Goal: Task Accomplishment & Management: Manage account settings

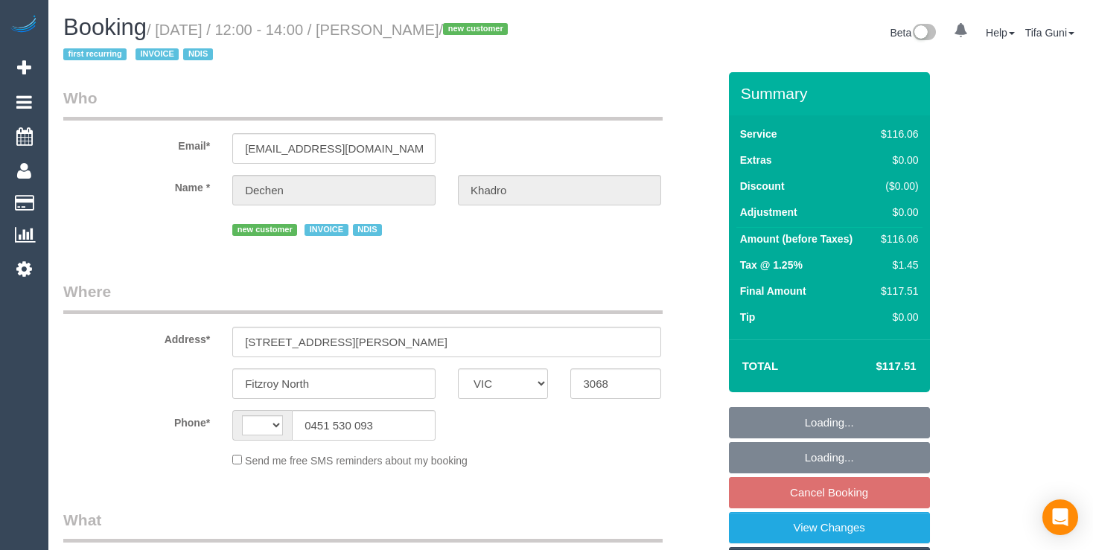
select select "VIC"
select select "object:284"
select select "string:AU"
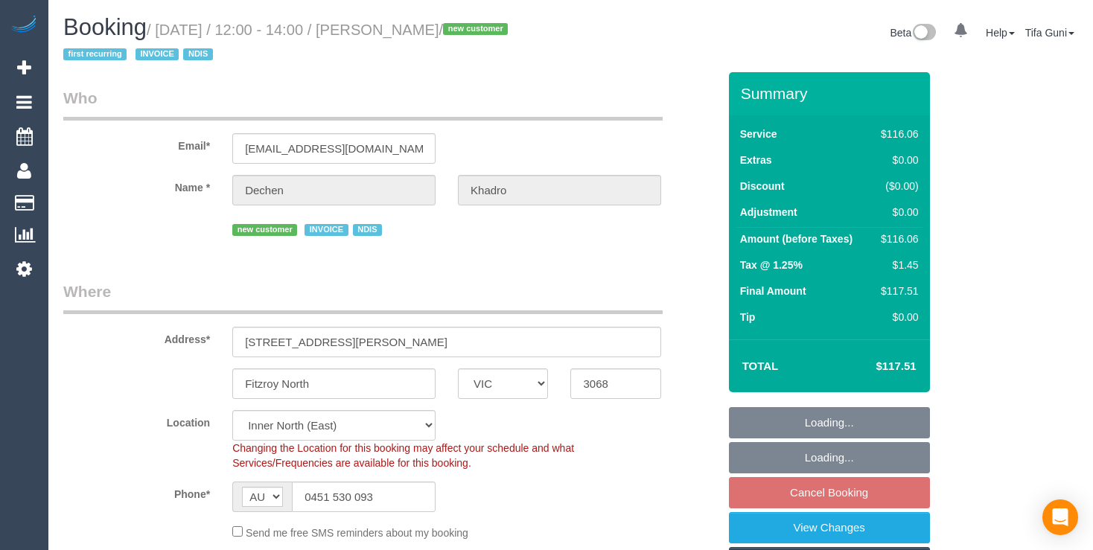
select select "object:618"
select select "number:27"
select select "number:14"
select select "number:19"
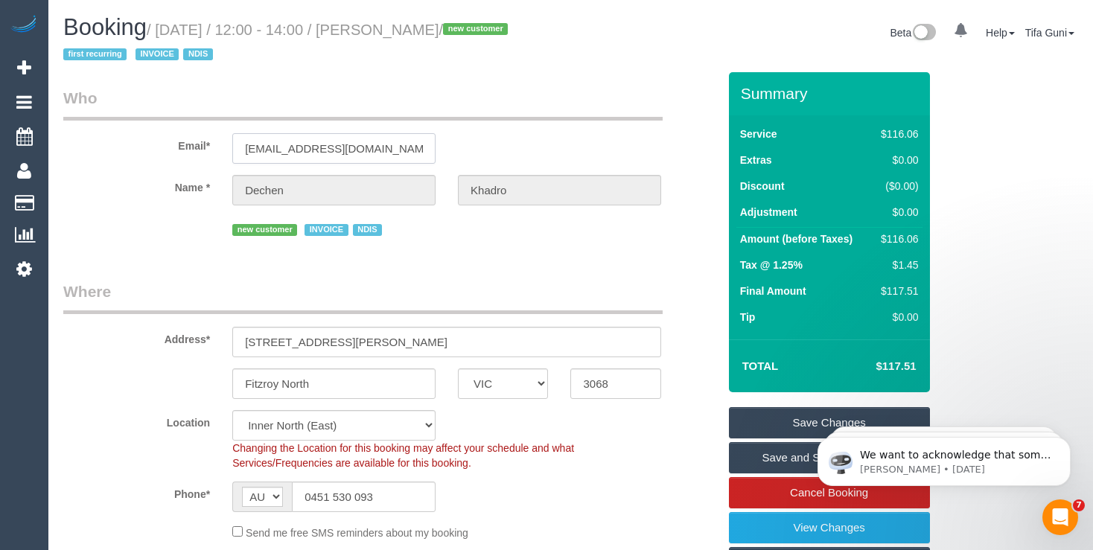
drag, startPoint x: 377, startPoint y: 149, endPoint x: 208, endPoint y: 142, distance: 169.2
click at [208, 142] on div "Email* dechenkaro@icloud.com" at bounding box center [390, 125] width 677 height 77
drag, startPoint x: 321, startPoint y: 150, endPoint x: 204, endPoint y: 149, distance: 116.9
click at [232, 149] on input "[EMAIL_ADDRESS][DOMAIN_NAME]" at bounding box center [333, 148] width 203 height 31
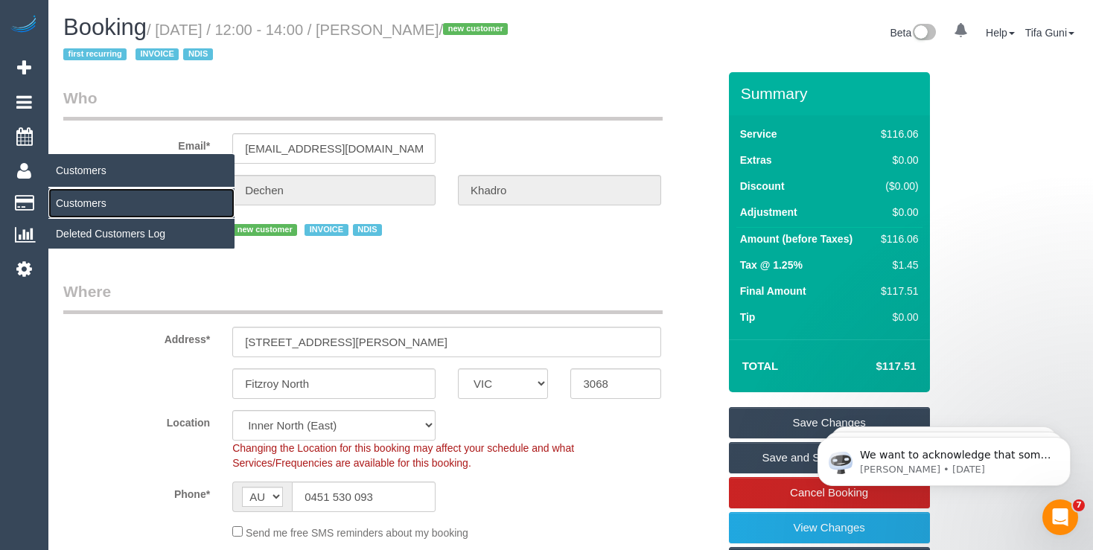
click at [77, 200] on link "Customers" at bounding box center [141, 203] width 186 height 30
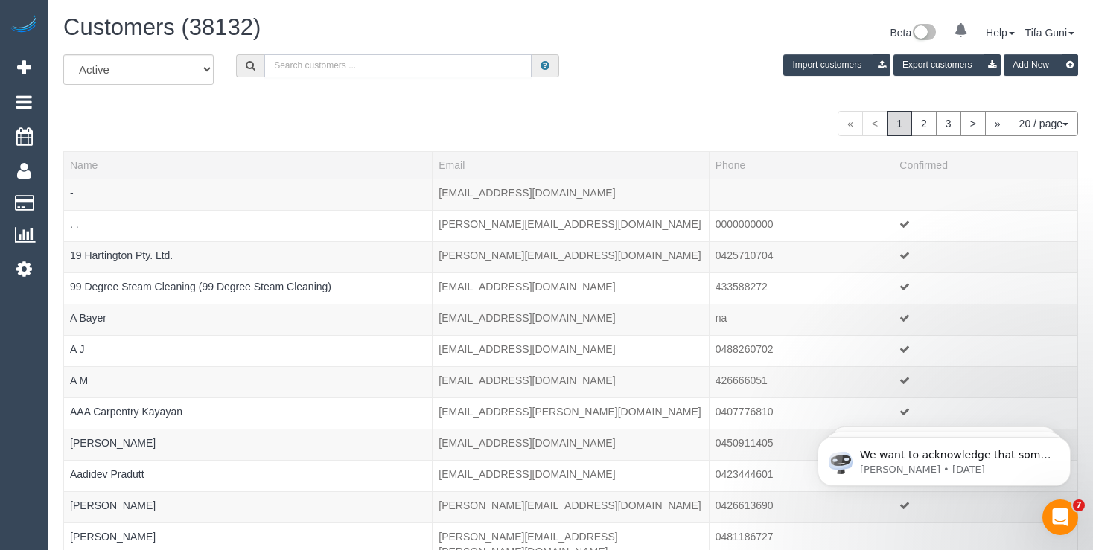
paste input "dechenkaro@icloud.com"
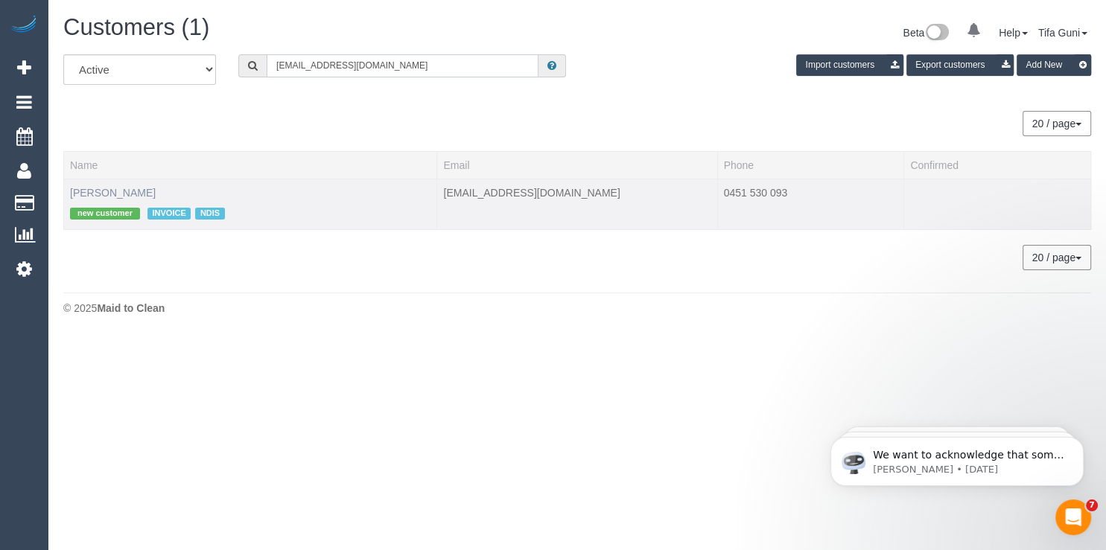
type input "dechenkaro@icloud.com"
click at [139, 191] on link "Dechen Khadro" at bounding box center [113, 193] width 86 height 12
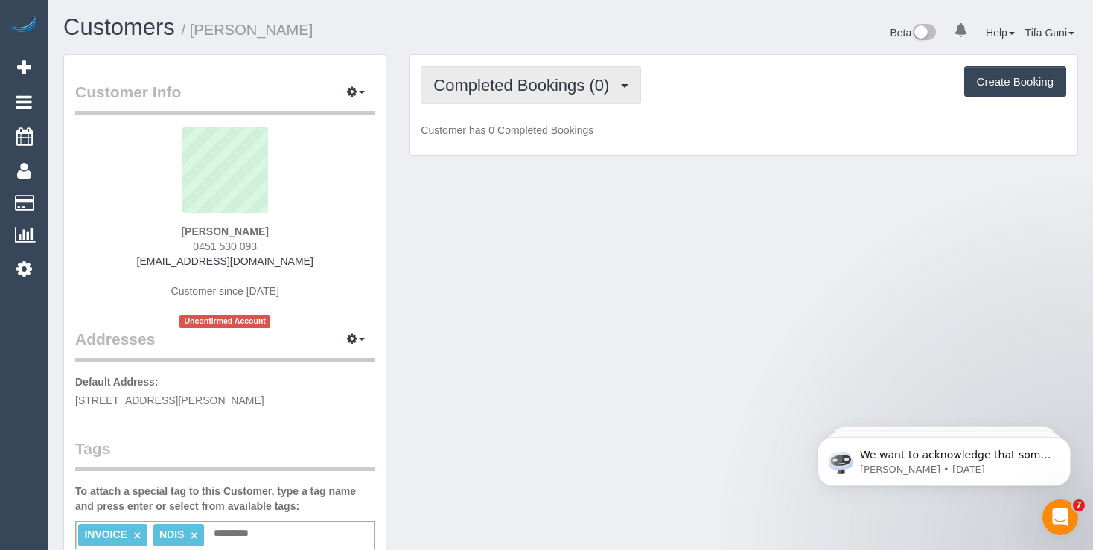
click at [541, 87] on span "Completed Bookings (0)" at bounding box center [524, 85] width 183 height 19
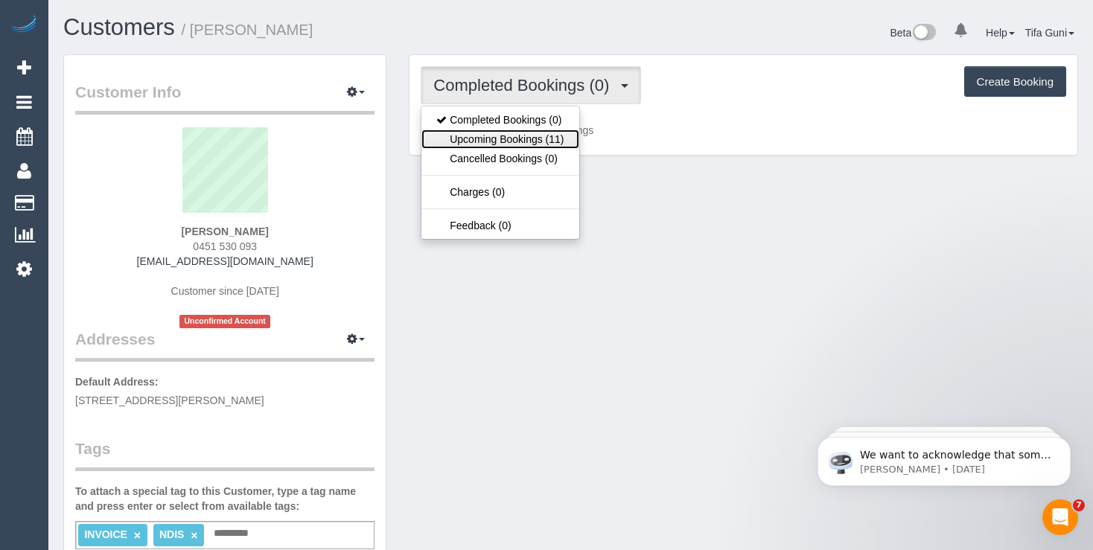
click at [503, 144] on link "Upcoming Bookings (11)" at bounding box center [499, 139] width 157 height 19
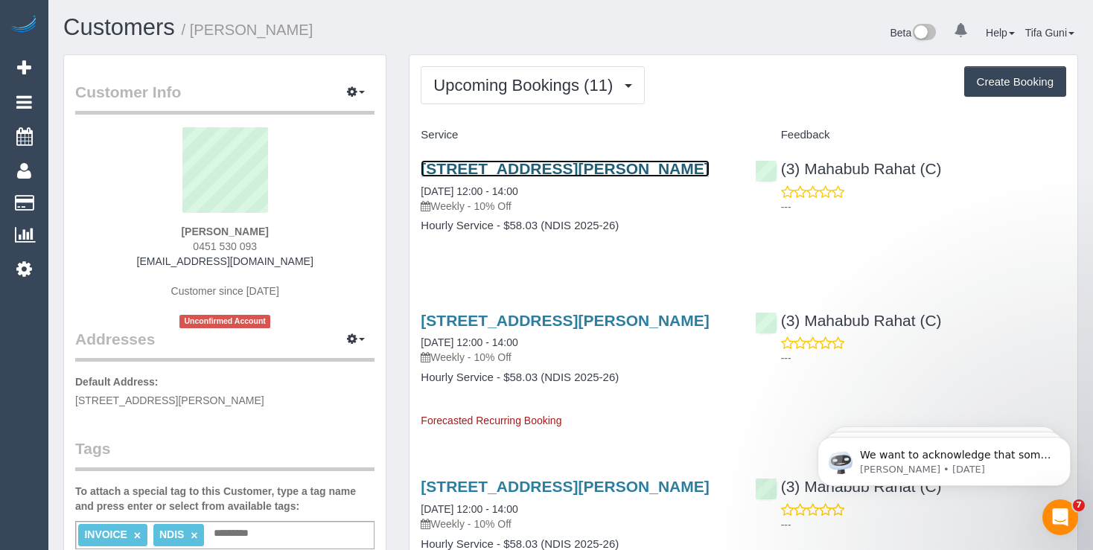
click at [529, 169] on link "115 Rowe Street, Fitzroy North, VIC 3068" at bounding box center [565, 168] width 288 height 17
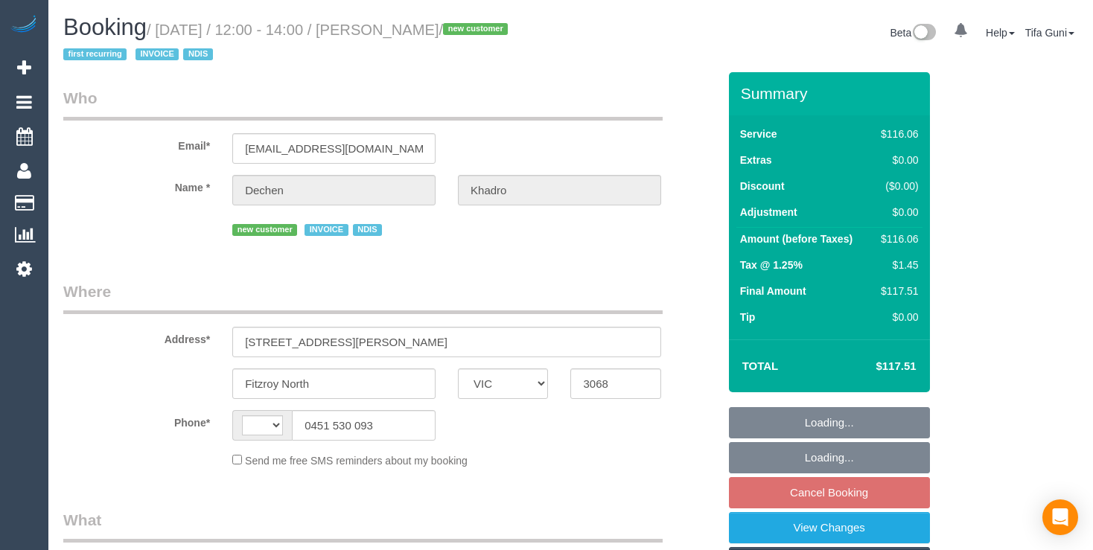
select select "VIC"
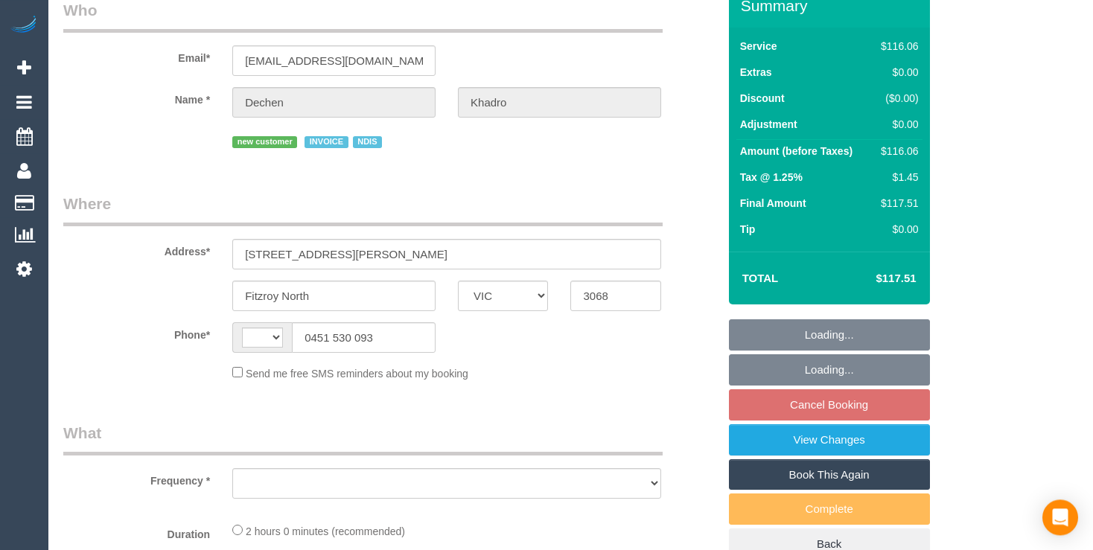
select select "object:284"
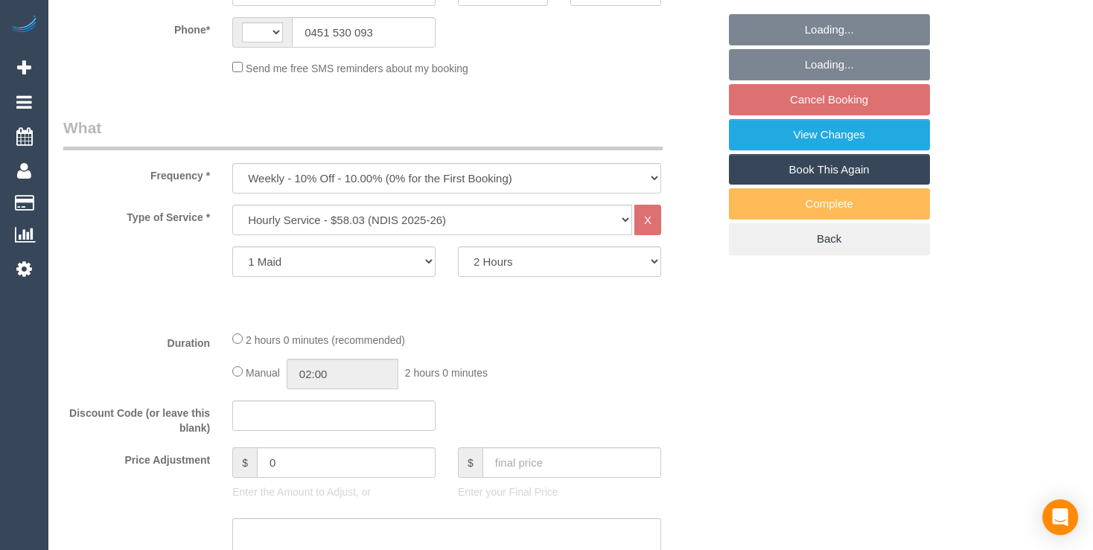
select select "string:AU"
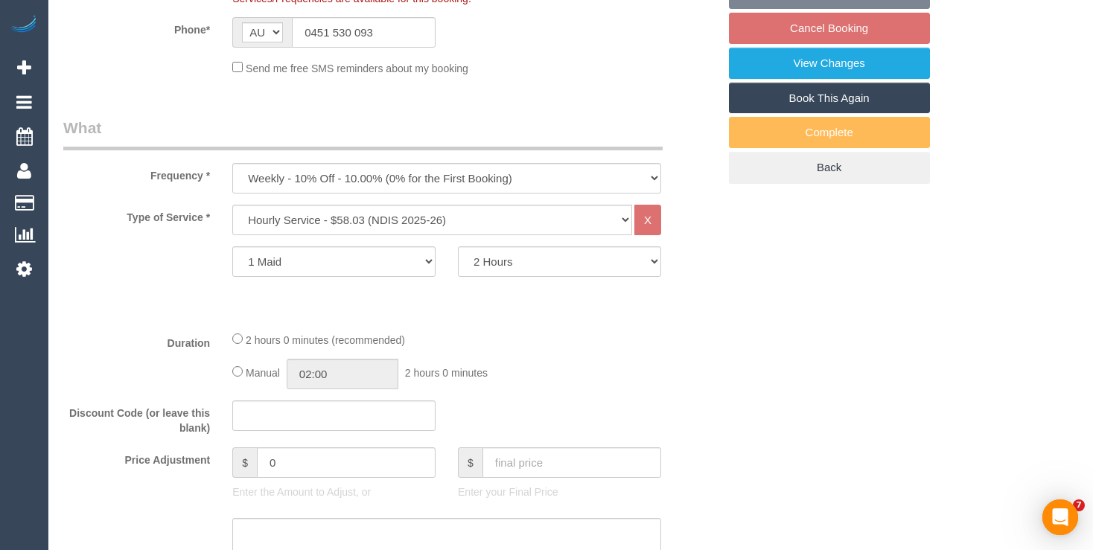
select select "number:27"
select select "number:14"
select select "number:19"
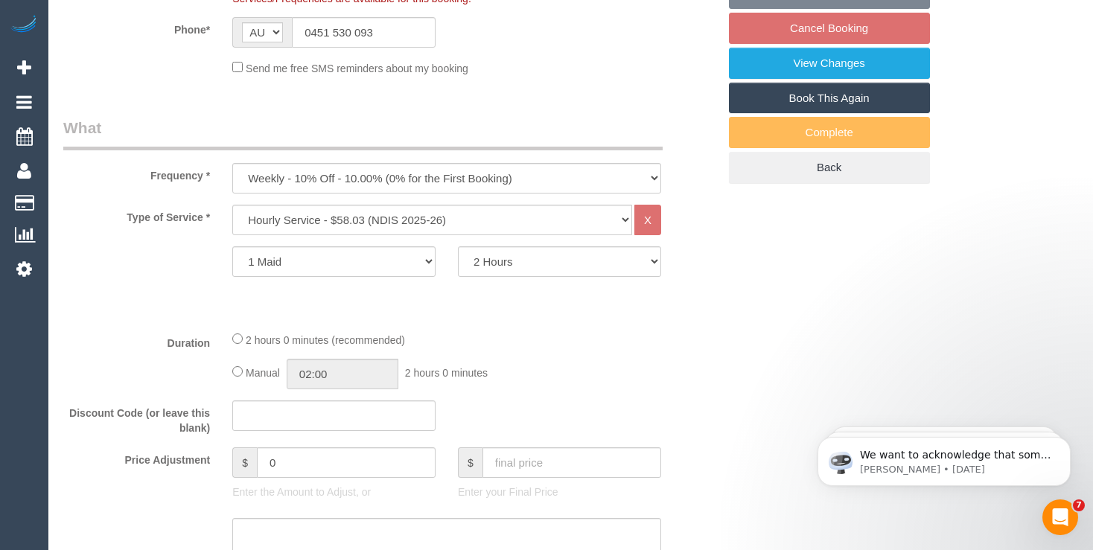
select select "object:1531"
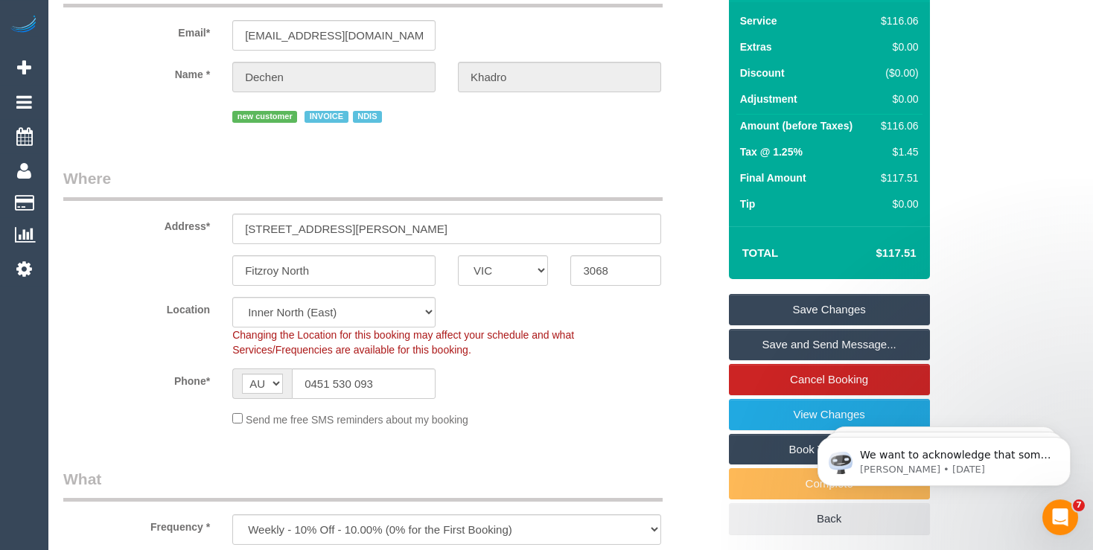
scroll to position [314, 0]
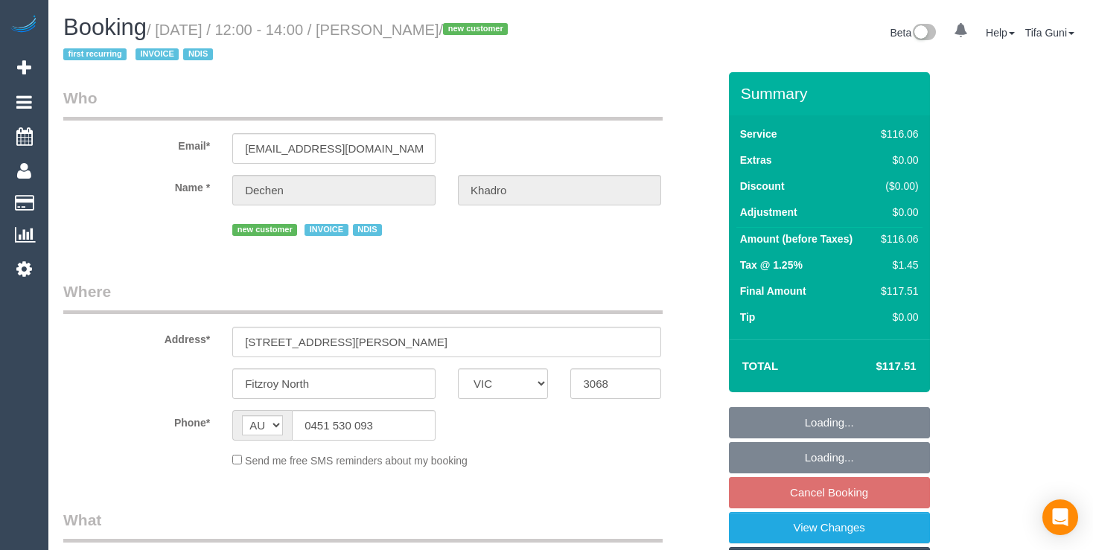
select select "VIC"
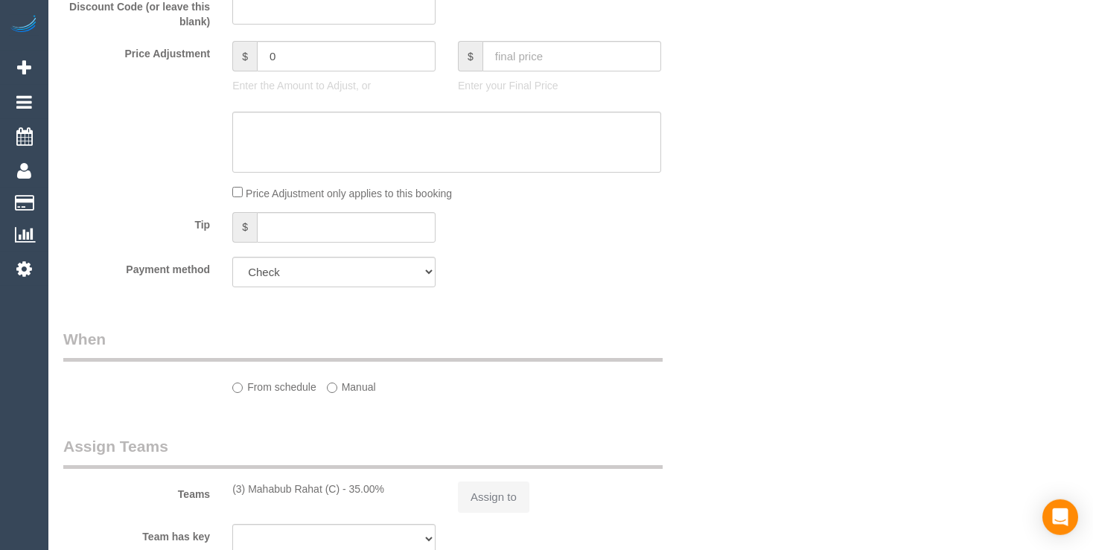
select select "object:764"
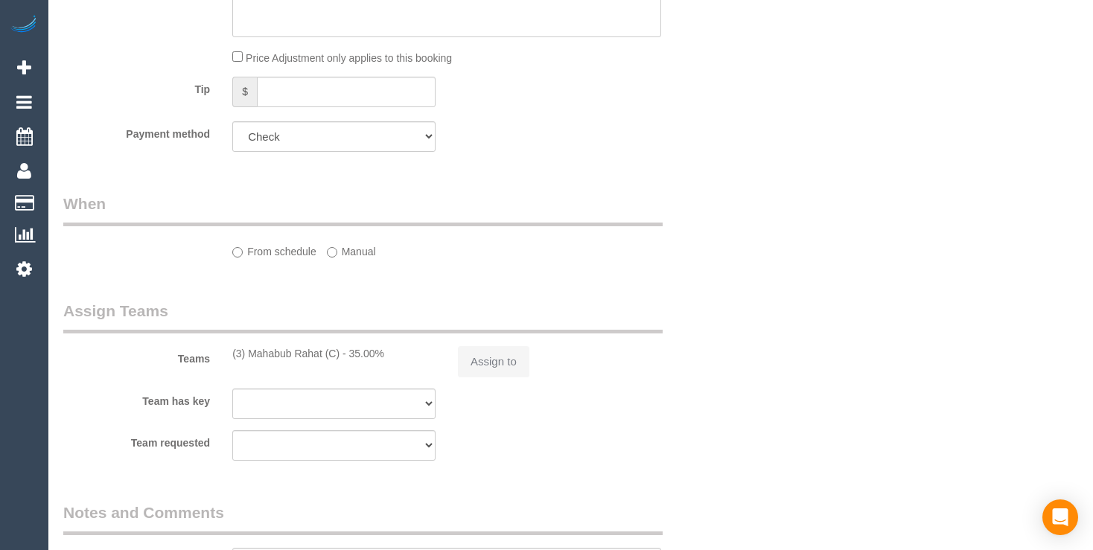
select select "number:27"
select select "number:14"
select select "number:19"
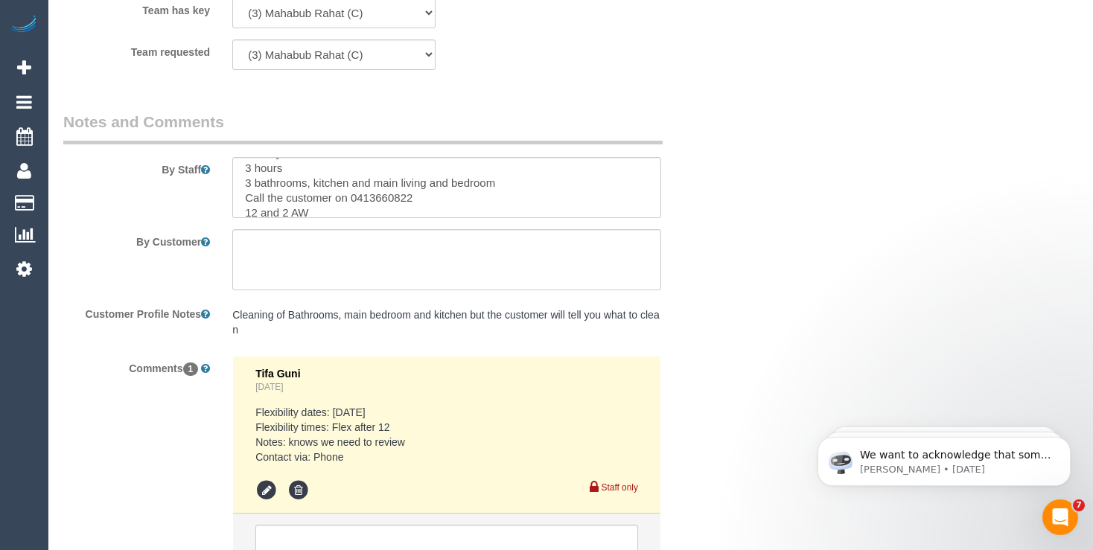
scroll to position [45, 0]
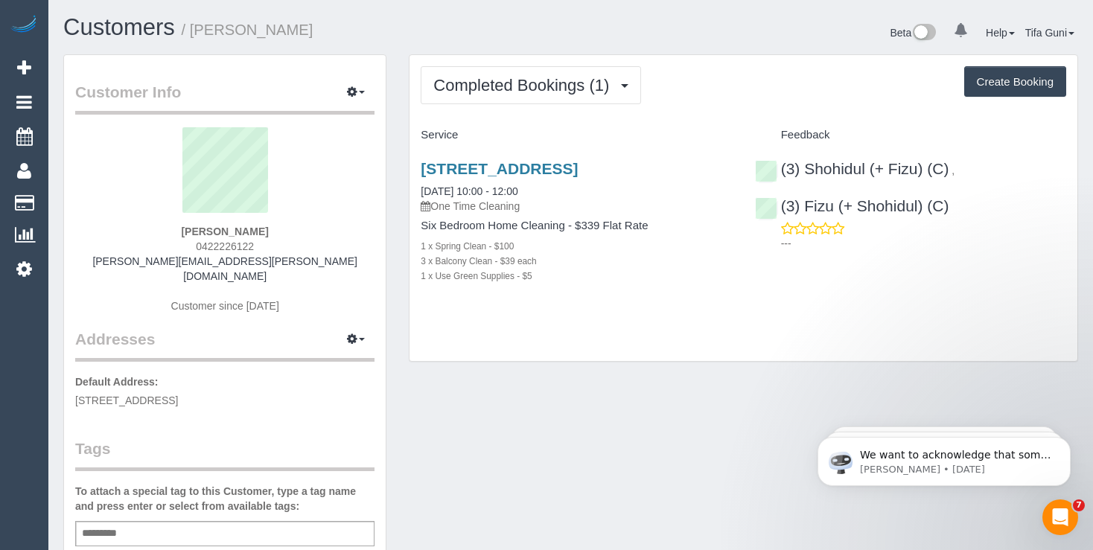
drag, startPoint x: 265, startPoint y: 243, endPoint x: 192, endPoint y: 242, distance: 73.0
click at [192, 242] on div "AMY CARROLL 0422226122 amy.carroll@bigpond.com Customer since 2025" at bounding box center [224, 227] width 299 height 201
copy span "0422226122"
click at [612, 101] on button "Completed Bookings (1)" at bounding box center [531, 85] width 220 height 38
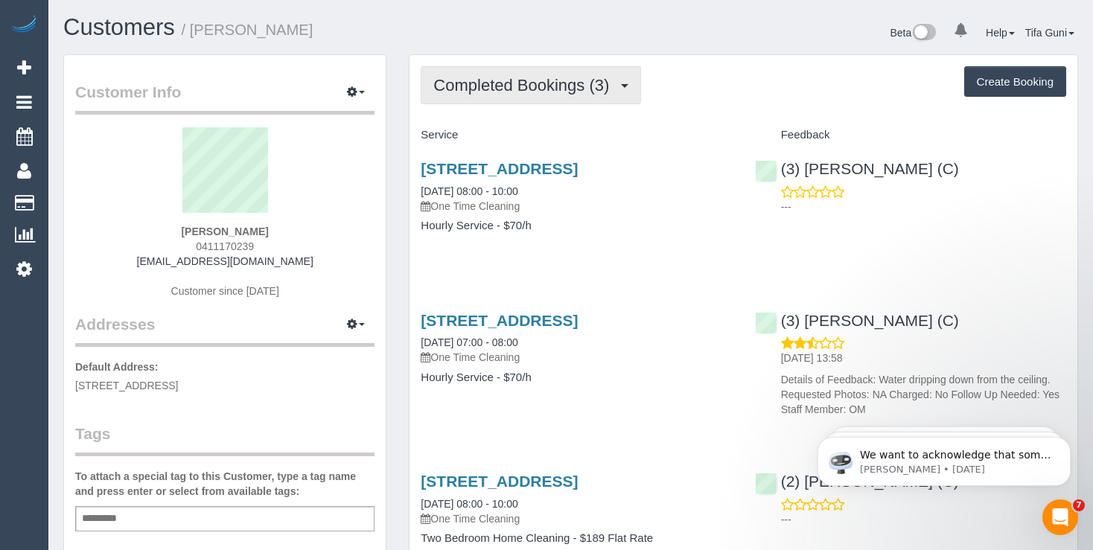
click at [587, 88] on span "Completed Bookings (3)" at bounding box center [524, 85] width 183 height 19
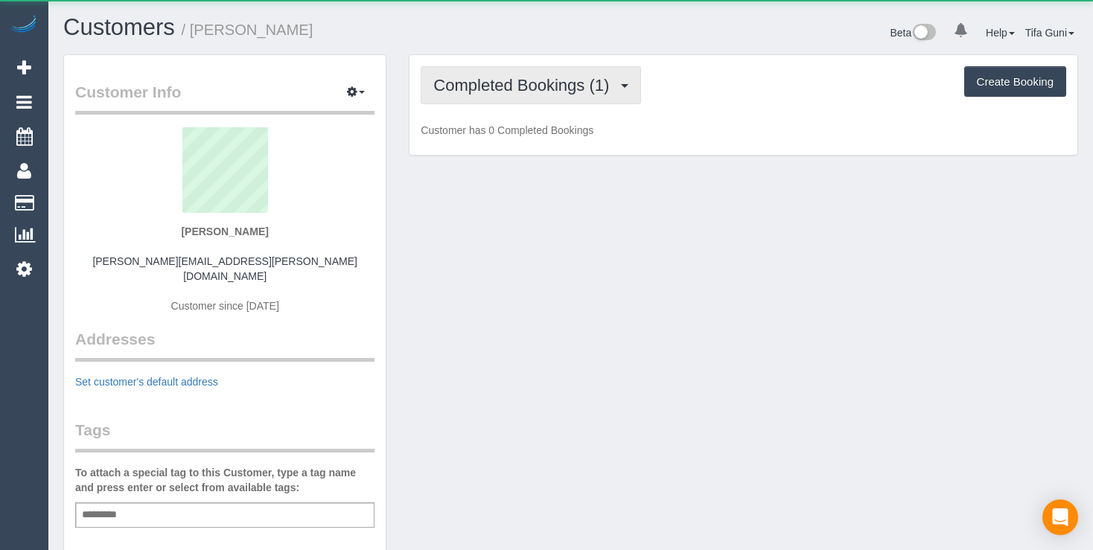
click at [535, 85] on span "Completed Bookings (1)" at bounding box center [524, 85] width 183 height 19
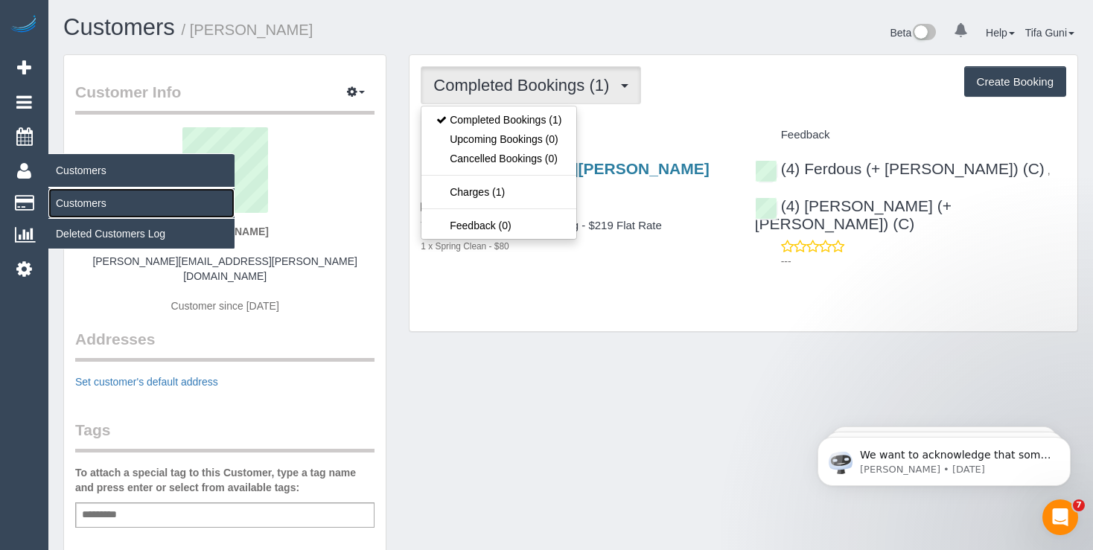
click at [95, 201] on link "Customers" at bounding box center [141, 203] width 186 height 30
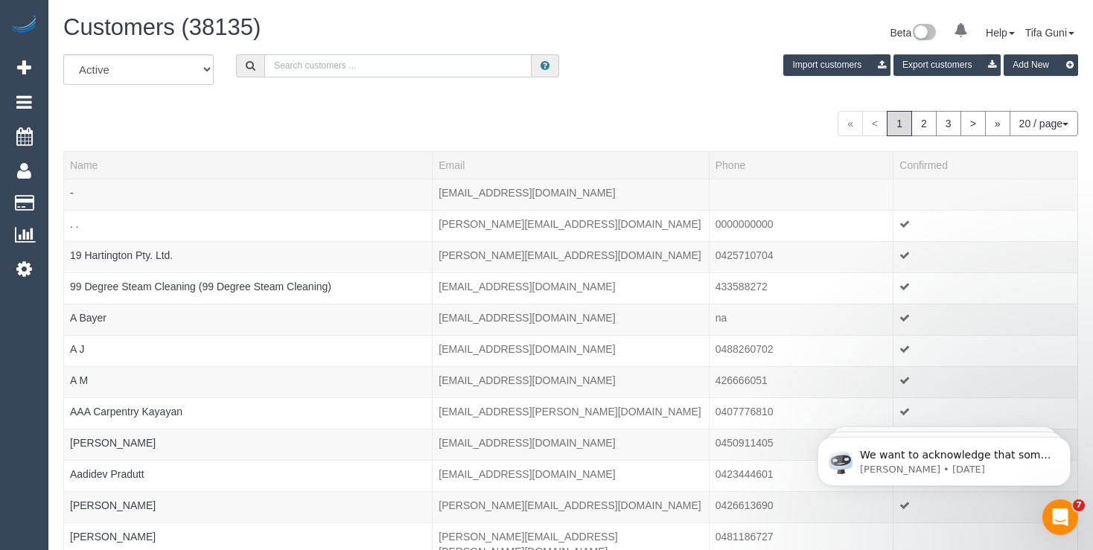
paste input "frances.webb@gmail.com"
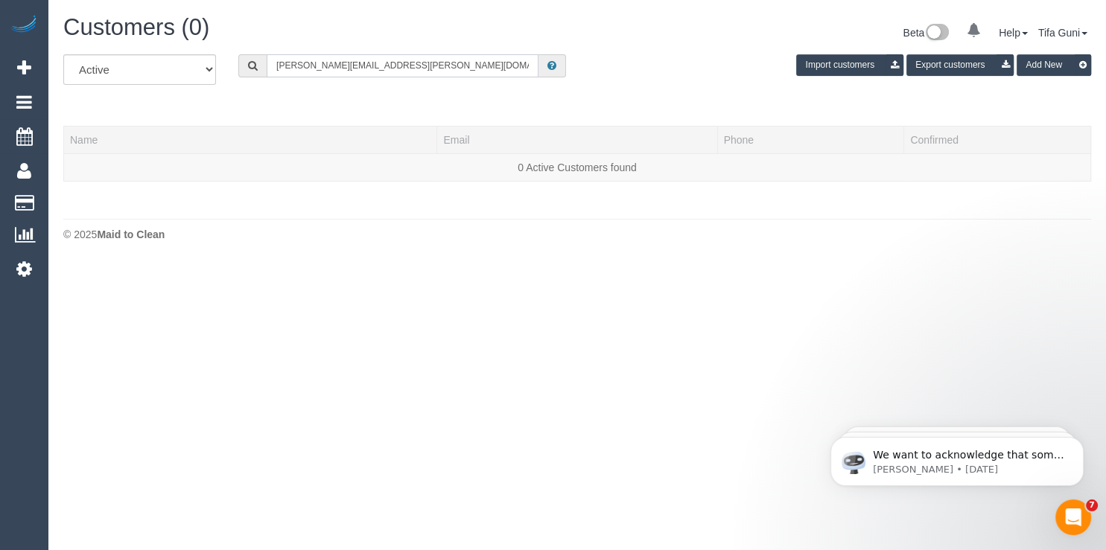
type input "frances.webb@gmail.com"
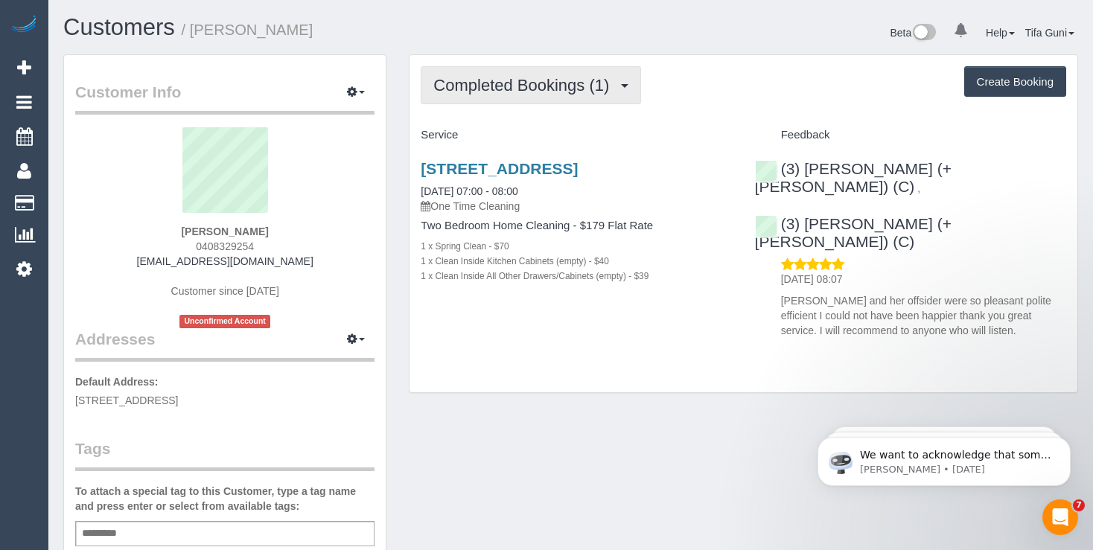
click at [538, 85] on span "Completed Bookings (1)" at bounding box center [524, 85] width 183 height 19
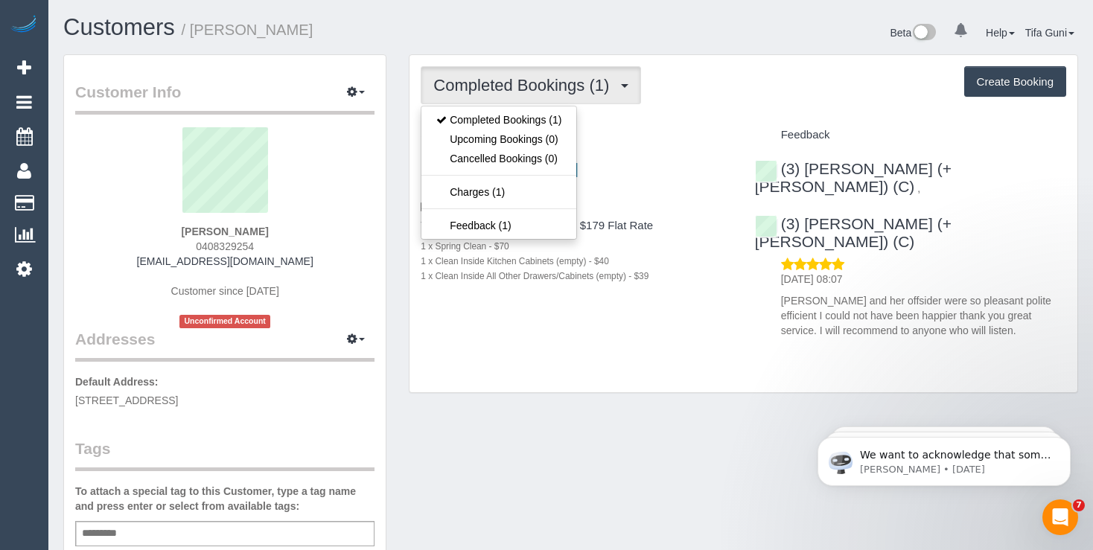
click at [716, 227] on h4 "Two Bedroom Home Cleaning - $179 Flat Rate" at bounding box center [576, 226] width 311 height 13
